Goal: Task Accomplishment & Management: Manage account settings

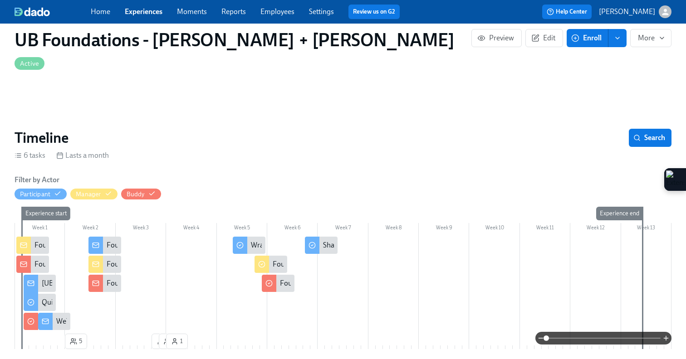
scroll to position [0, 3061]
click at [133, 12] on link "Experiences" at bounding box center [144, 11] width 38 height 9
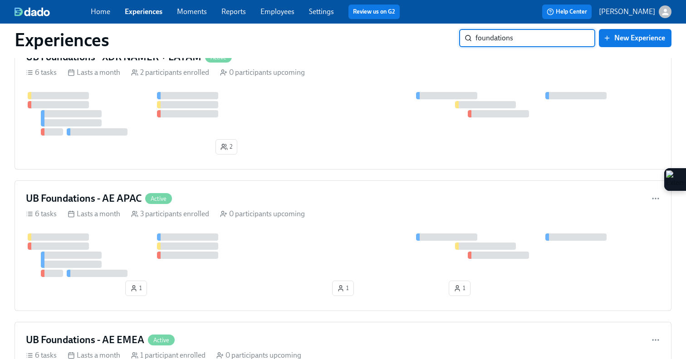
scroll to position [469, 0]
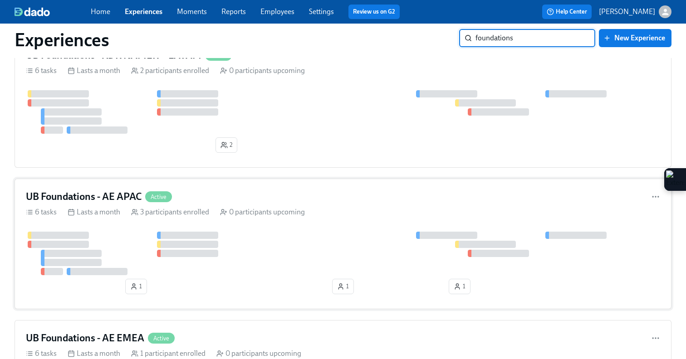
type input "foundations"
click at [244, 201] on div "UB Foundations - AE APAC Active" at bounding box center [343, 197] width 634 height 14
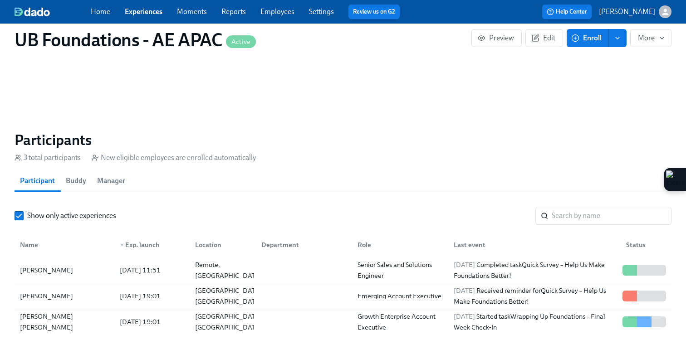
scroll to position [616, 0]
click at [219, 262] on div "Remote, [GEOGRAPHIC_DATA]" at bounding box center [221, 271] width 66 height 18
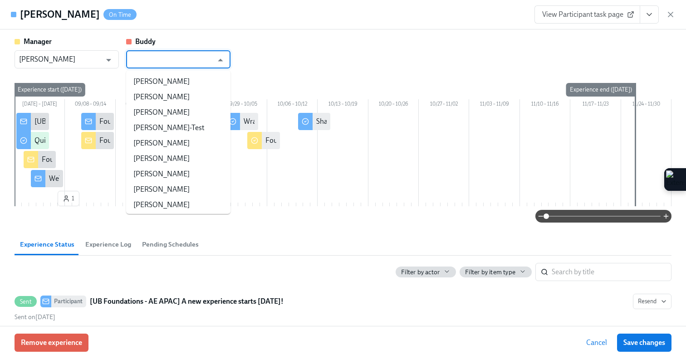
click at [183, 54] on input "text" at bounding box center [172, 59] width 82 height 18
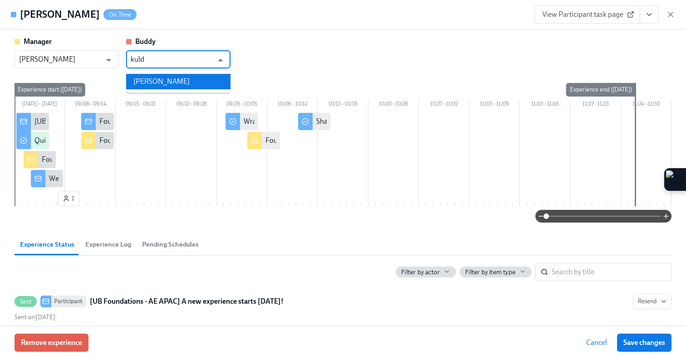
click at [214, 74] on li "[PERSON_NAME]" at bounding box center [178, 81] width 104 height 15
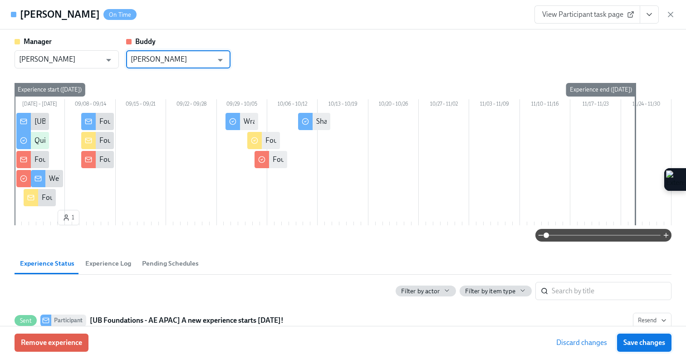
type input "[PERSON_NAME]"
click at [637, 345] on span "Save changes" at bounding box center [644, 342] width 42 height 9
type input "[PERSON_NAME]"
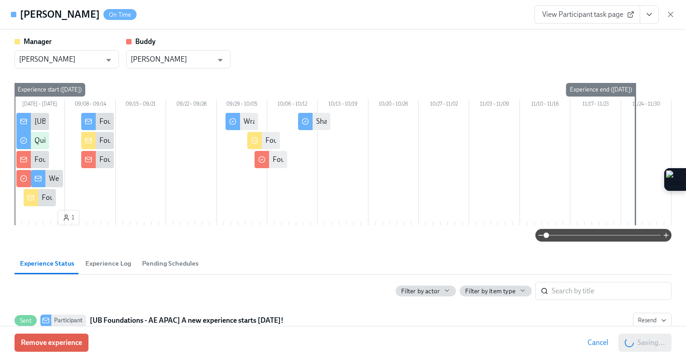
scroll to position [0, 2345]
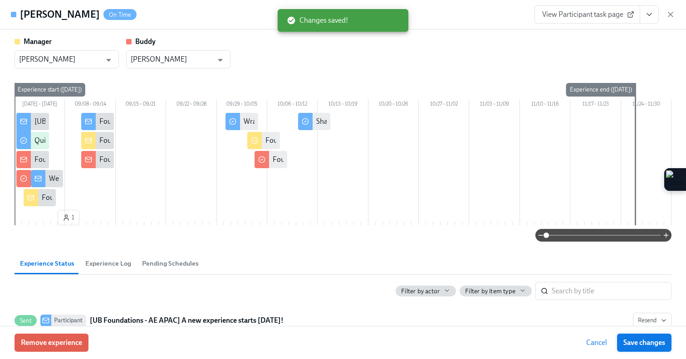
click at [644, 345] on span "Save changes" at bounding box center [644, 342] width 42 height 9
click at [644, 345] on div "Cancel Saving..." at bounding box center [626, 343] width 90 height 18
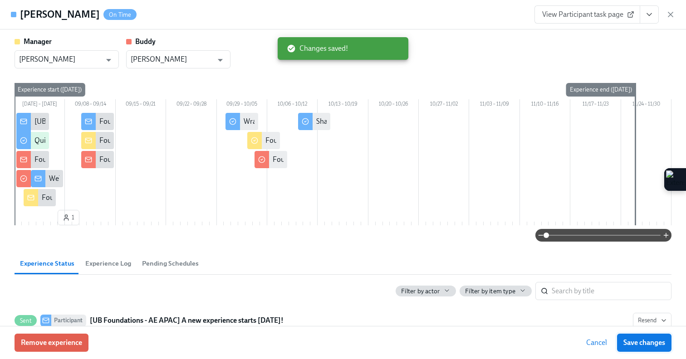
click at [644, 345] on span "Save changes" at bounding box center [644, 342] width 42 height 9
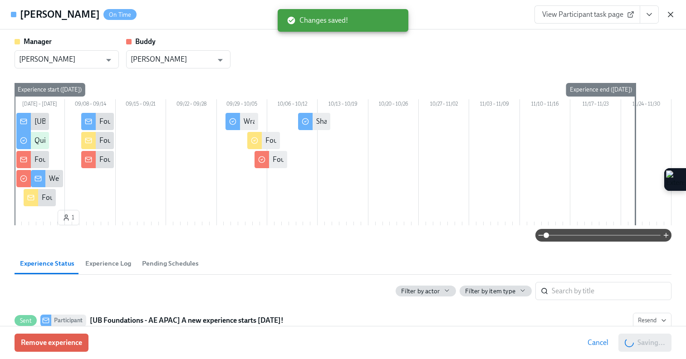
click at [671, 14] on icon "button" at bounding box center [670, 14] width 9 height 9
